Goal: Book appointment/travel/reservation

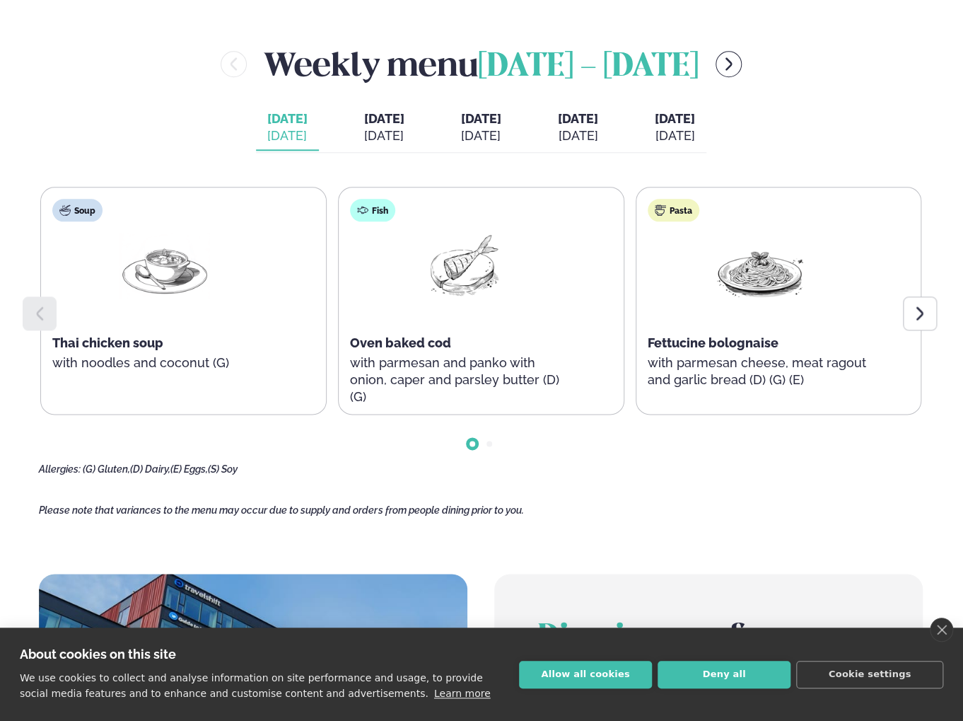
scroll to position [637, 0]
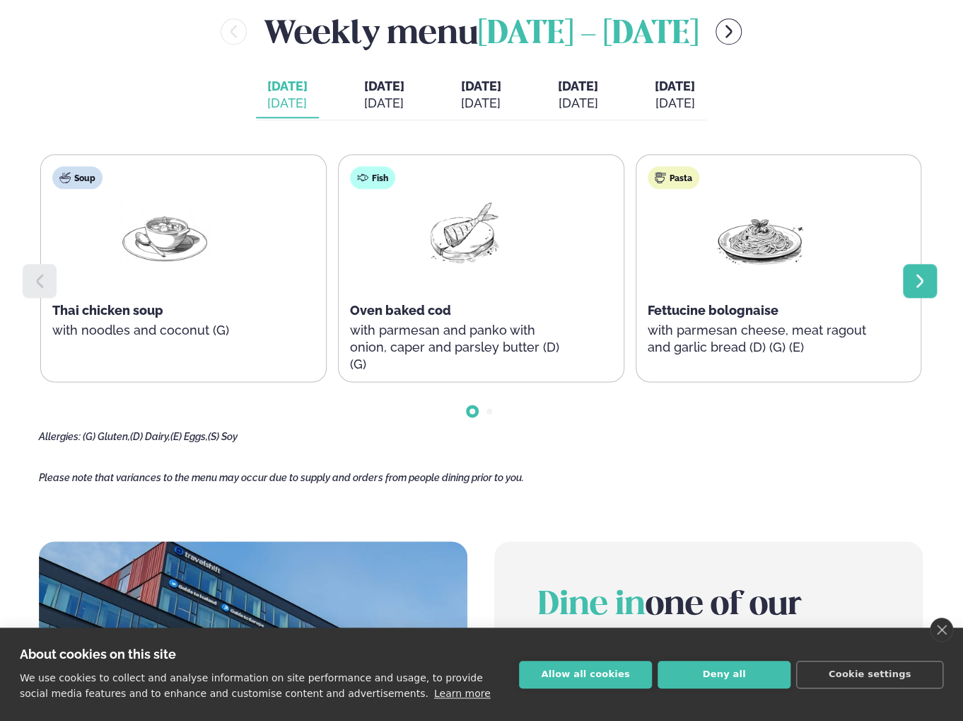
click at [919, 281] on icon at bounding box center [920, 280] width 17 height 17
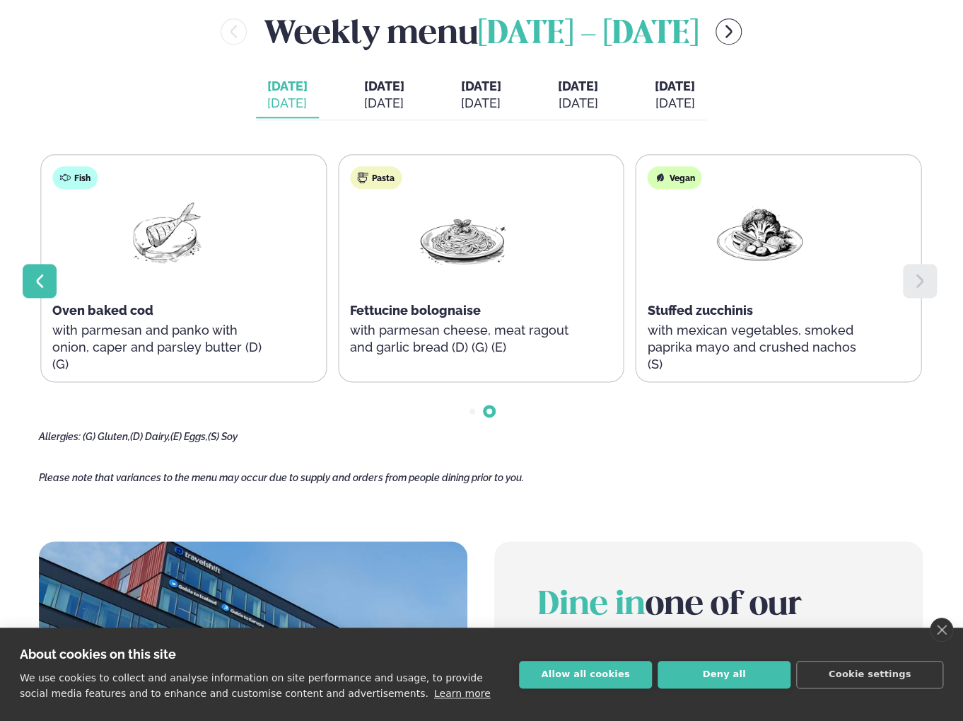
click at [44, 277] on icon at bounding box center [39, 280] width 17 height 17
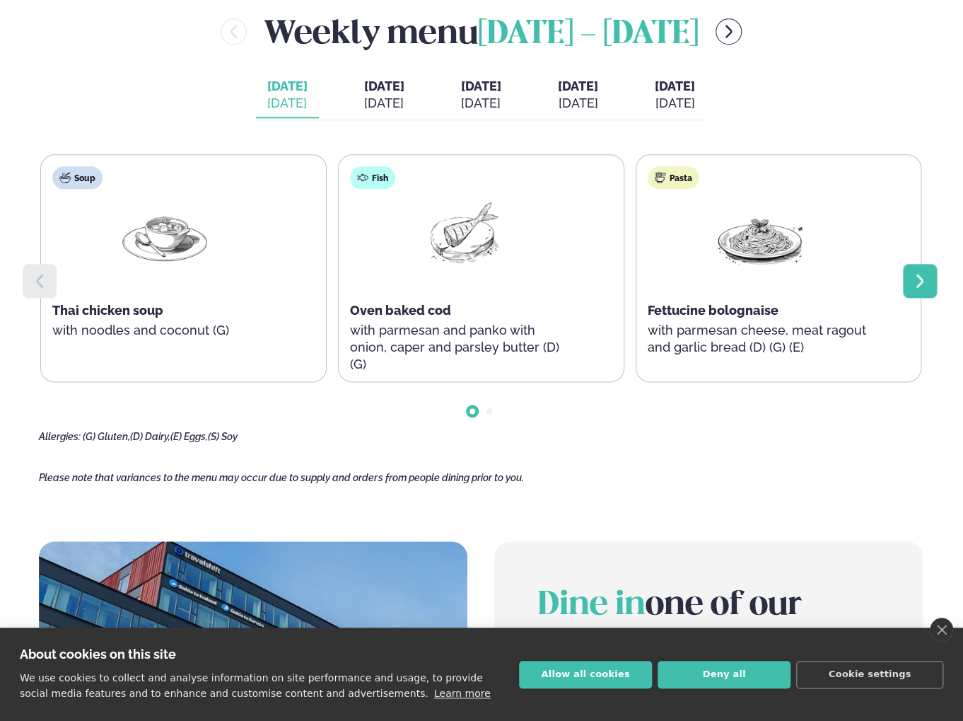
click at [928, 281] on icon at bounding box center [920, 280] width 17 height 17
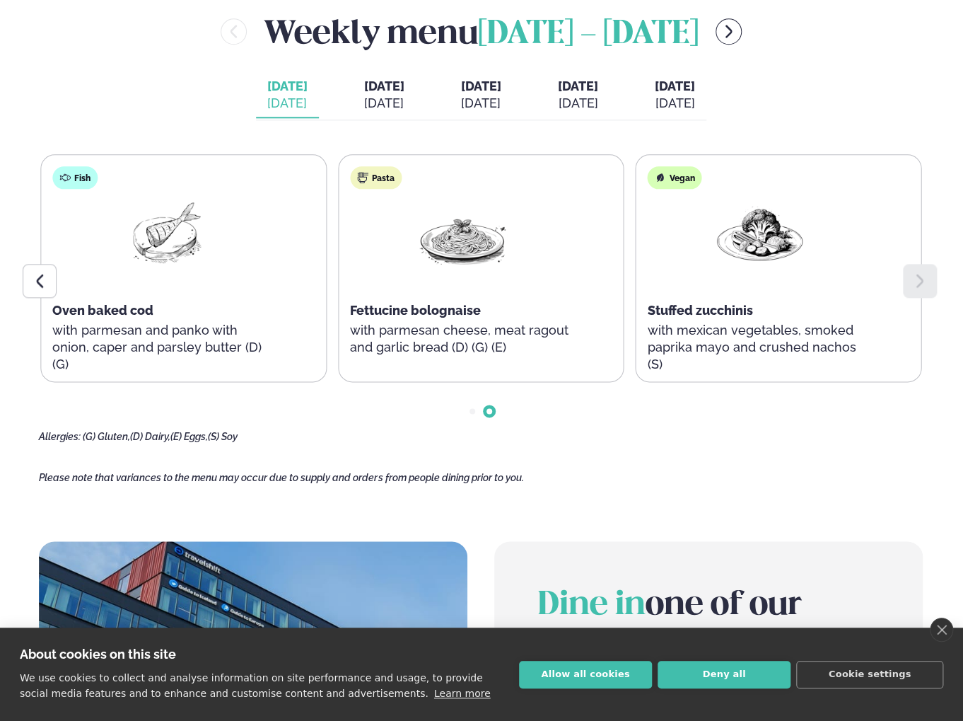
click at [364, 93] on span "[DATE]" at bounding box center [384, 86] width 40 height 15
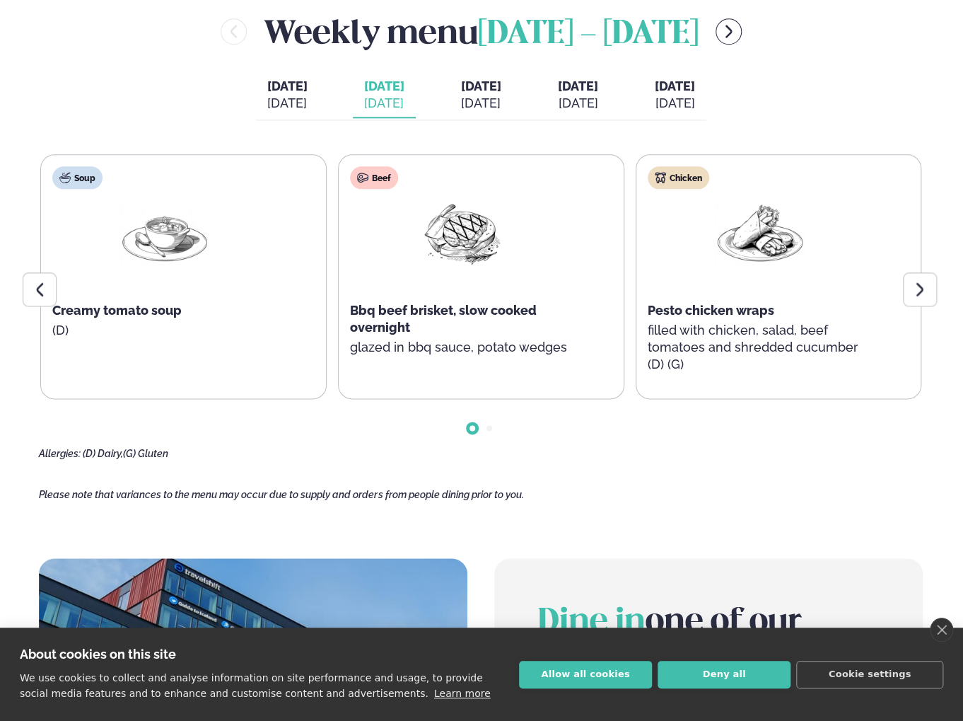
click at [477, 96] on div "[DATE]" at bounding box center [481, 103] width 40 height 17
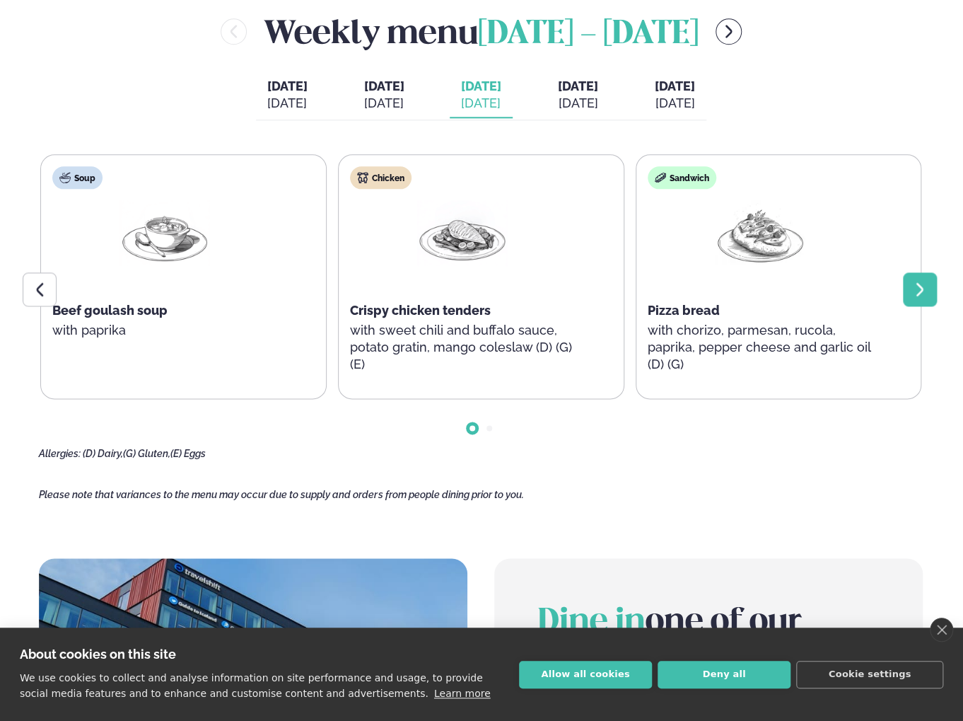
click at [913, 286] on icon at bounding box center [920, 289] width 17 height 17
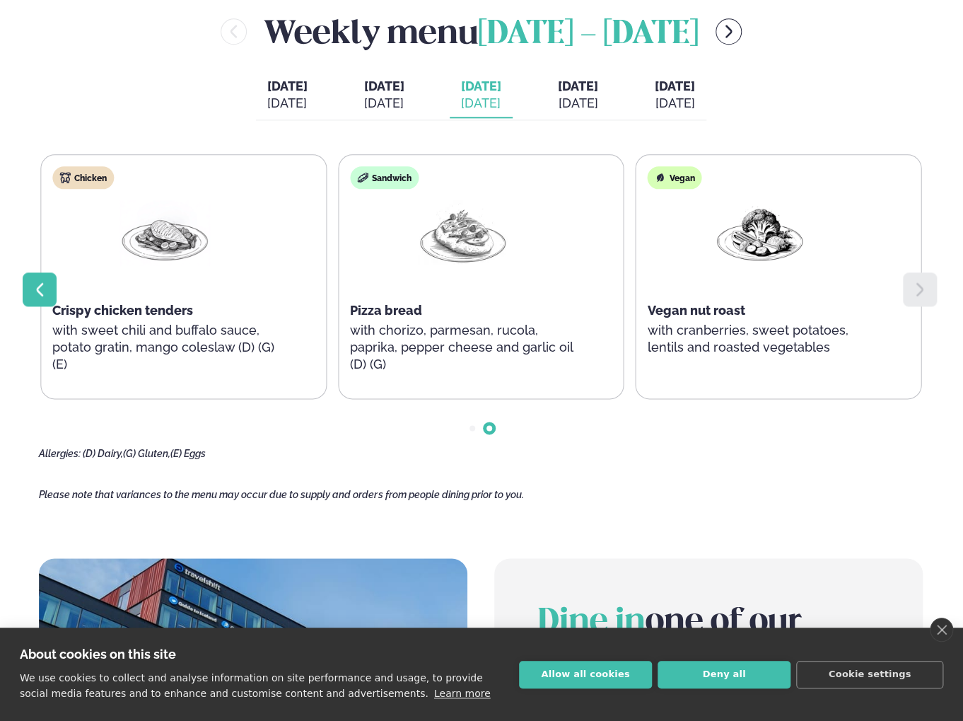
click at [36, 282] on icon at bounding box center [39, 289] width 17 height 17
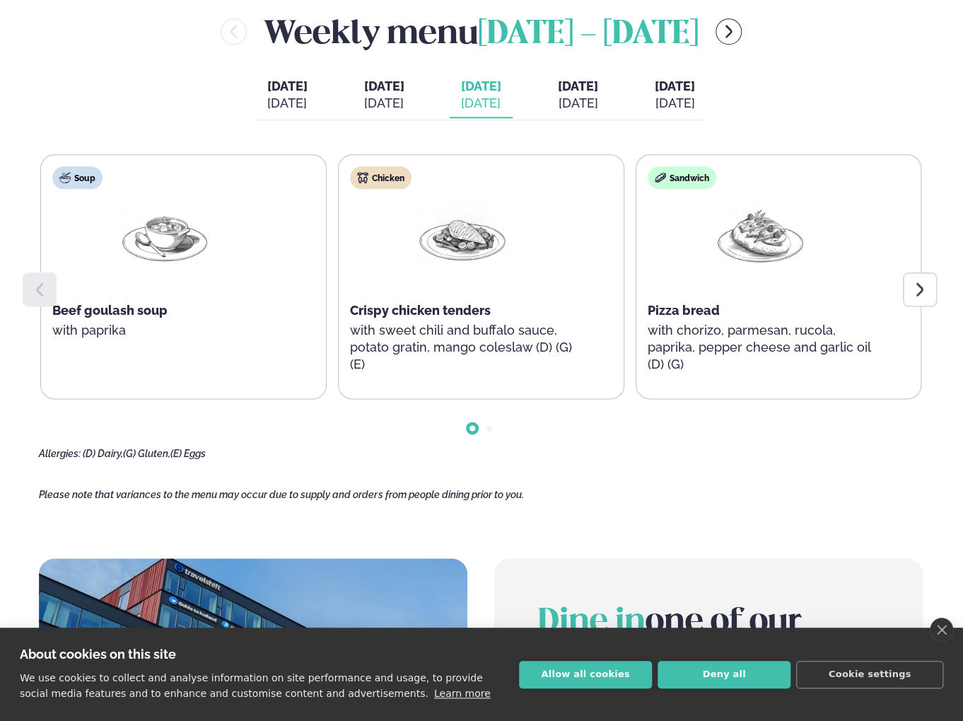
click at [34, 282] on icon at bounding box center [39, 289] width 17 height 17
click at [598, 106] on div "[DATE]" at bounding box center [578, 103] width 40 height 17
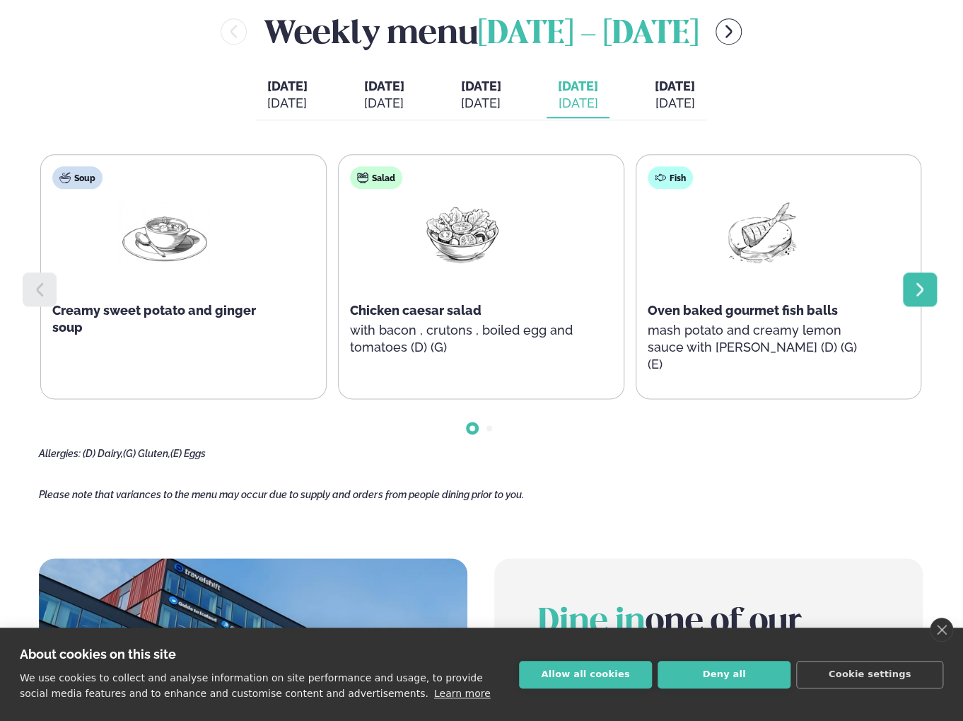
click at [928, 286] on icon at bounding box center [920, 289] width 17 height 17
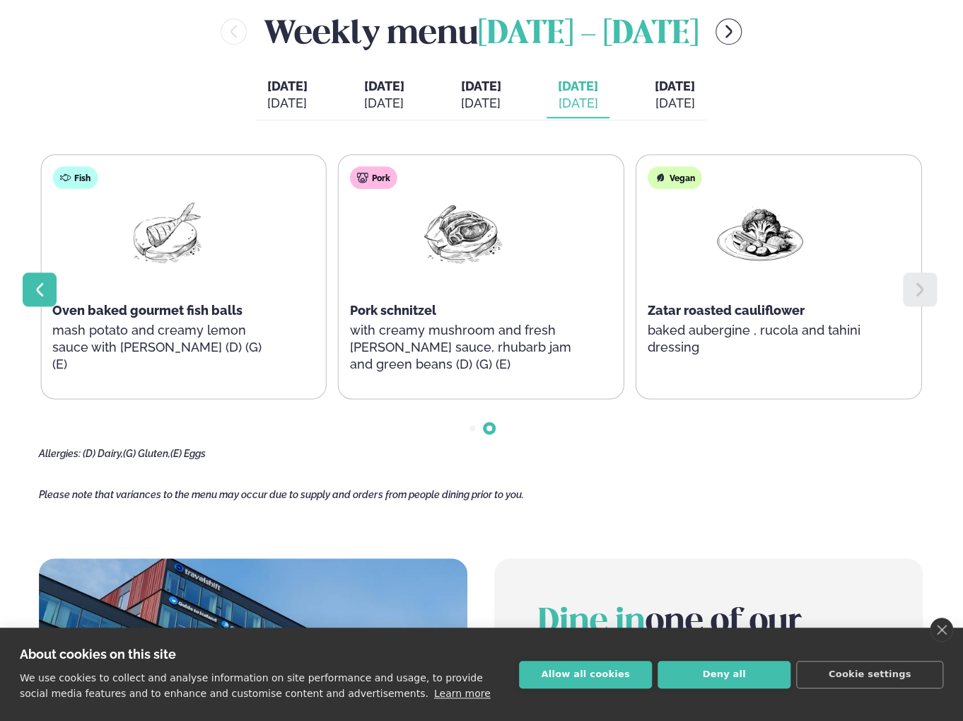
click at [42, 289] on icon at bounding box center [39, 289] width 17 height 17
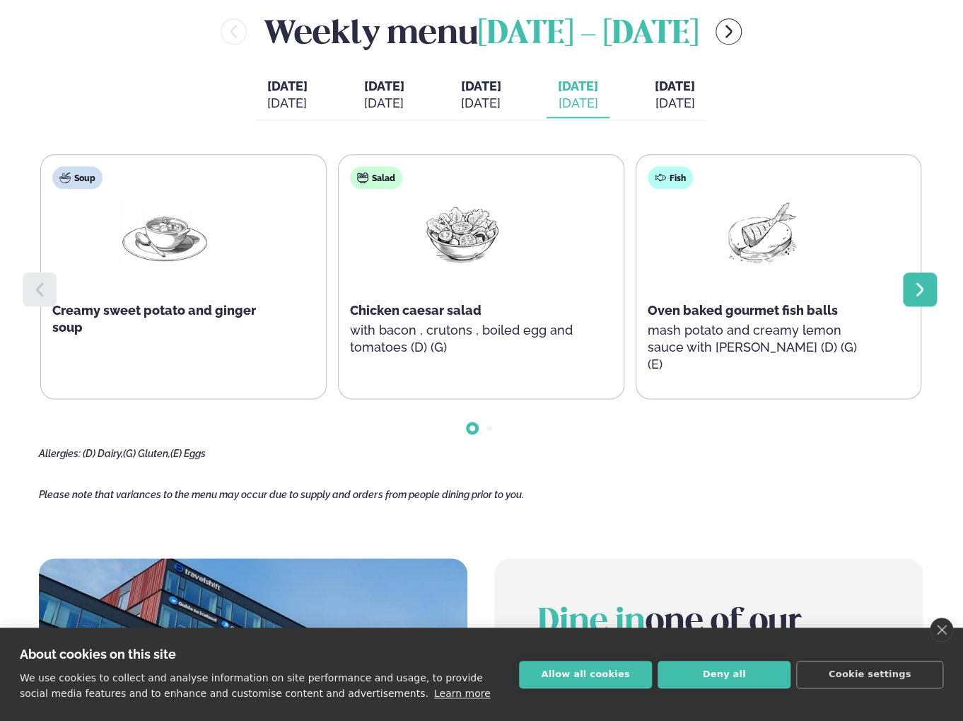
click at [917, 289] on icon at bounding box center [920, 289] width 17 height 17
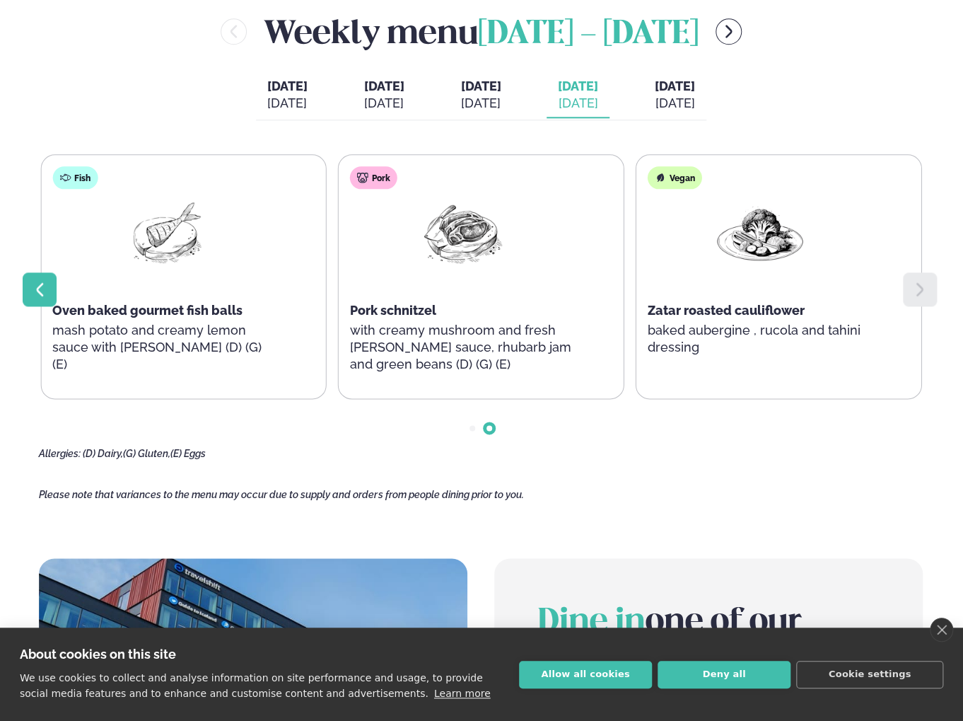
click at [39, 297] on icon at bounding box center [39, 289] width 17 height 17
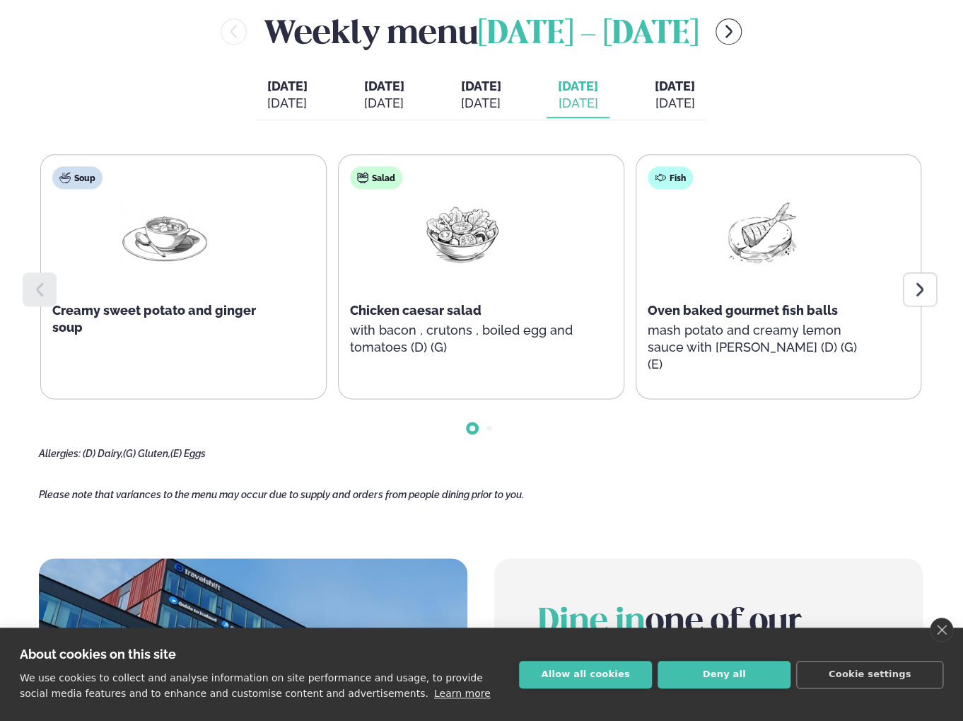
click at [473, 96] on div "[DATE]" at bounding box center [481, 103] width 40 height 17
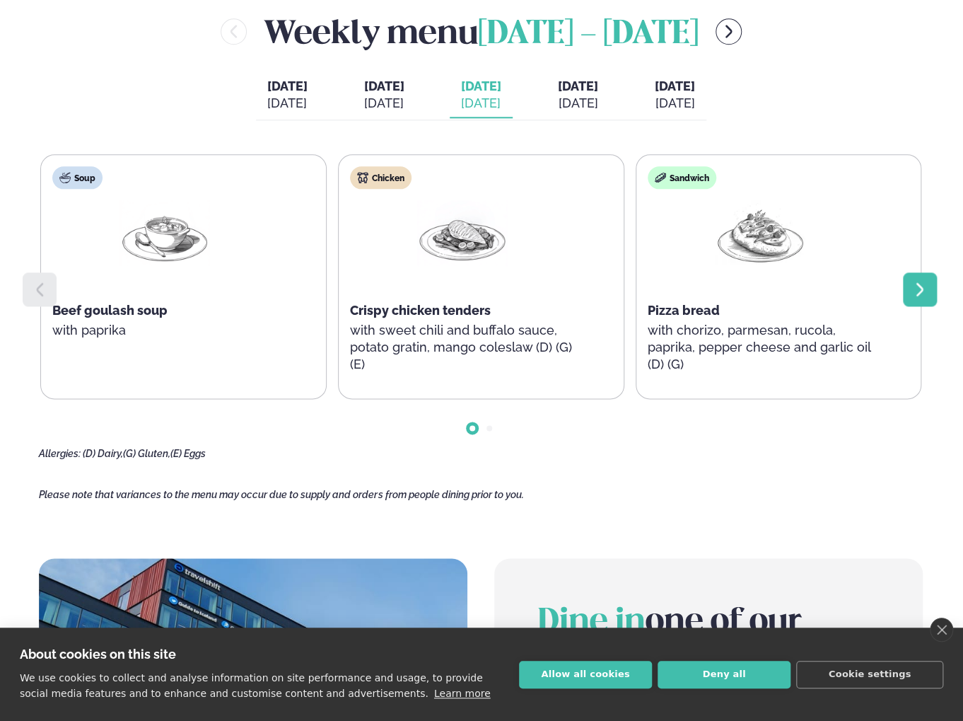
click at [910, 296] on div at bounding box center [920, 289] width 34 height 34
